Goal: Transaction & Acquisition: Obtain resource

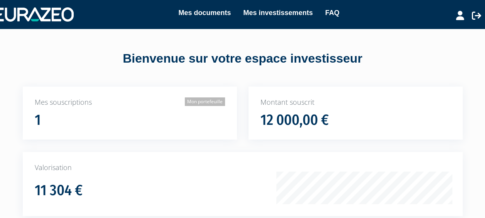
click at [210, 100] on link "Mon portefeuille" at bounding box center [205, 101] width 40 height 8
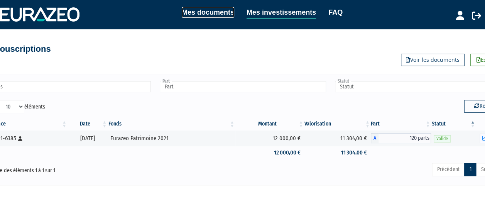
click at [221, 8] on link "Mes documents" at bounding box center [208, 12] width 52 height 11
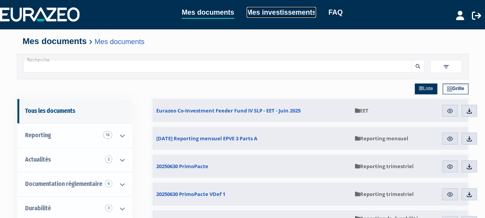
click at [265, 13] on link "Mes investissements" at bounding box center [281, 12] width 69 height 11
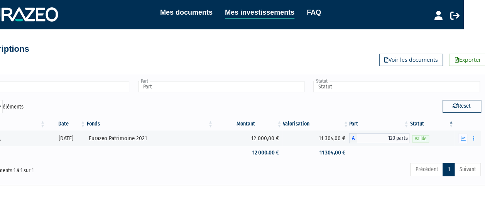
scroll to position [0, 24]
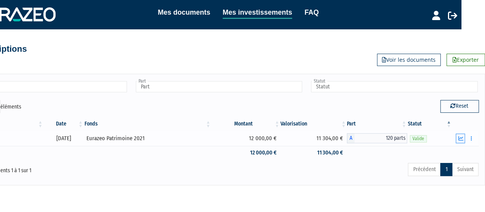
click at [461, 137] on icon "button" at bounding box center [460, 138] width 5 height 5
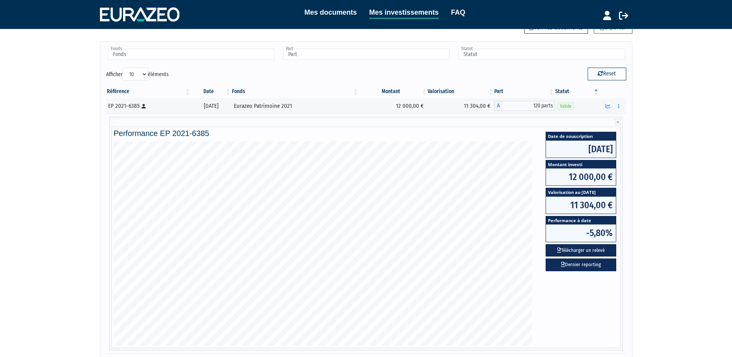
scroll to position [77, 0]
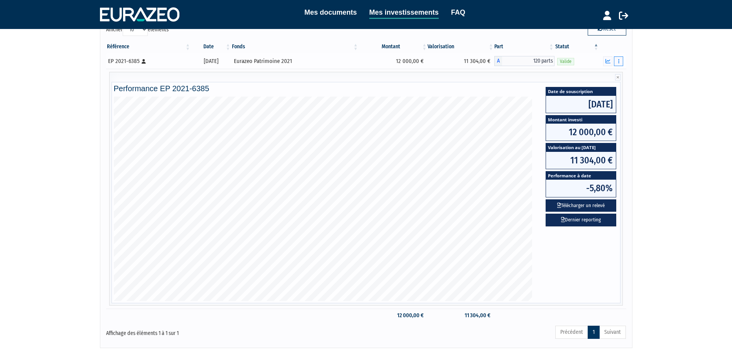
click at [490, 60] on button "button" at bounding box center [618, 61] width 9 height 10
click at [122, 61] on div "EP 2021-6385 [Français] Personne physique" at bounding box center [148, 61] width 81 height 8
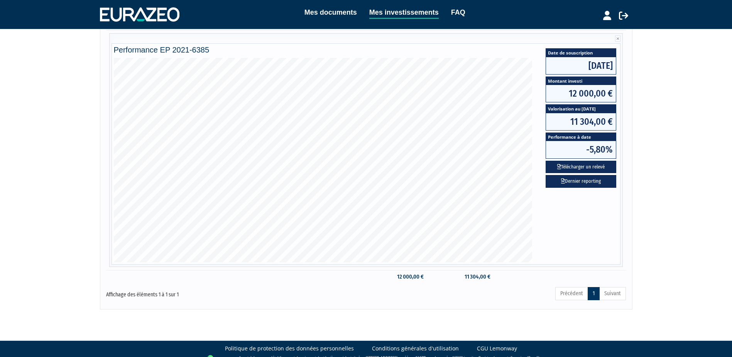
scroll to position [0, 0]
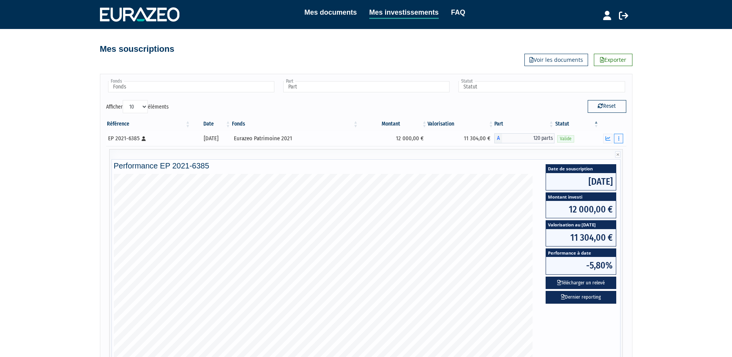
click at [490, 139] on button "button" at bounding box center [618, 139] width 9 height 10
click at [490, 151] on link "Documents" at bounding box center [601, 152] width 39 height 13
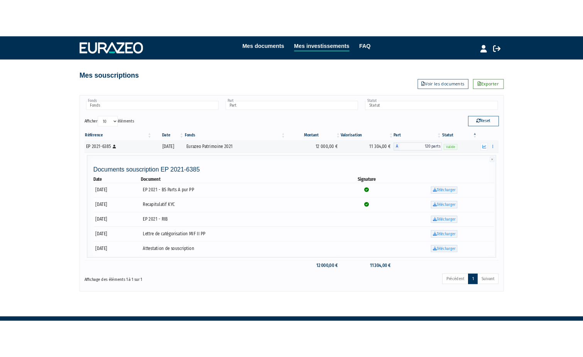
scroll to position [20, 0]
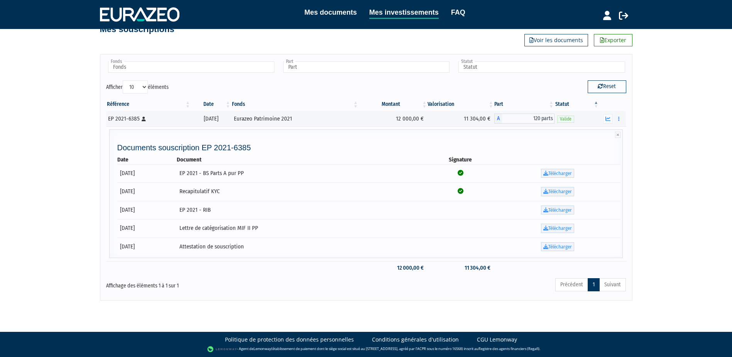
click at [490, 211] on link "Télécharger" at bounding box center [557, 246] width 33 height 9
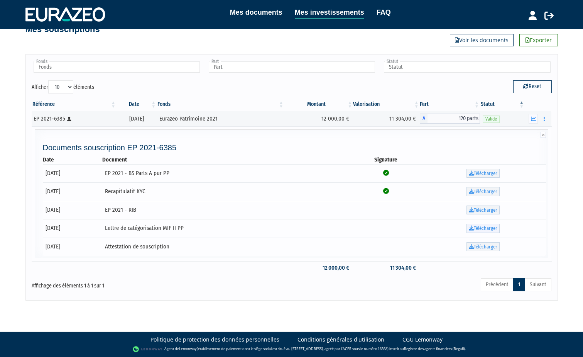
click at [490, 211] on link "Télécharger" at bounding box center [483, 227] width 33 height 9
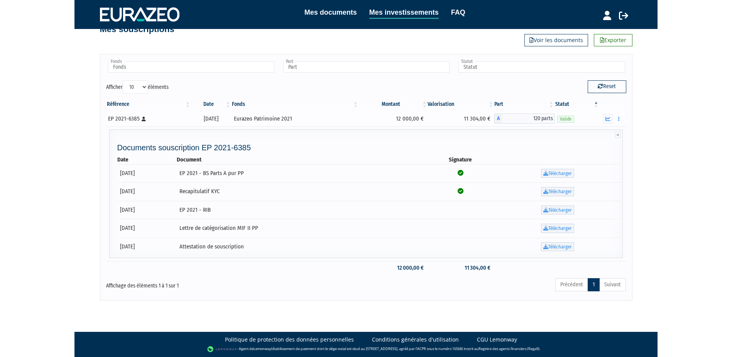
scroll to position [0, 0]
